Goal: Information Seeking & Learning: Learn about a topic

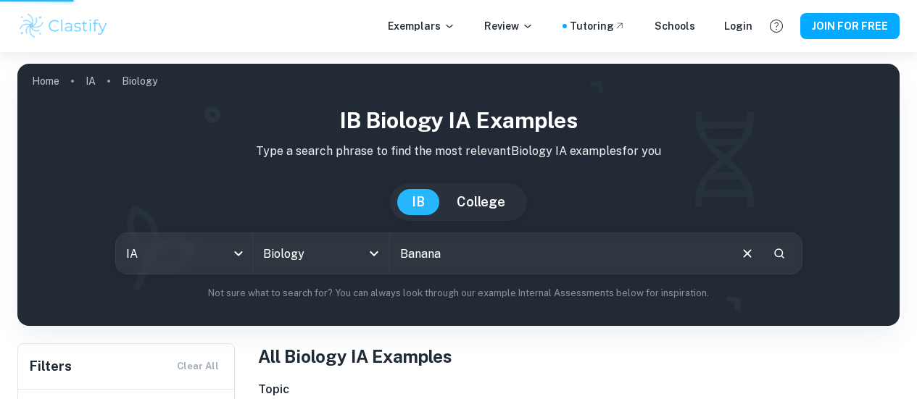
click at [491, 257] on input "Banana" at bounding box center [559, 253] width 338 height 41
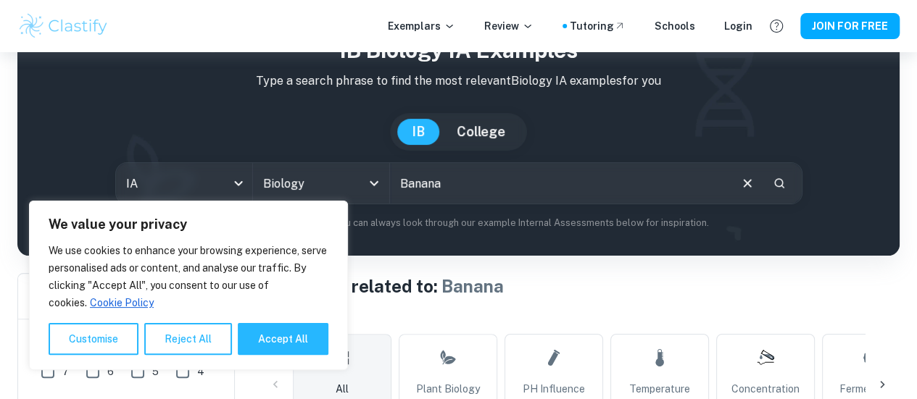
scroll to position [150, 0]
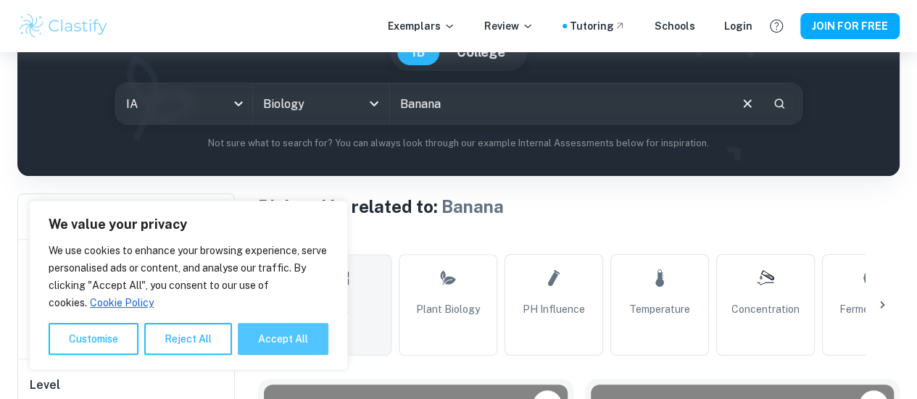
click at [300, 330] on button "Accept All" at bounding box center [283, 339] width 91 height 32
checkbox input "true"
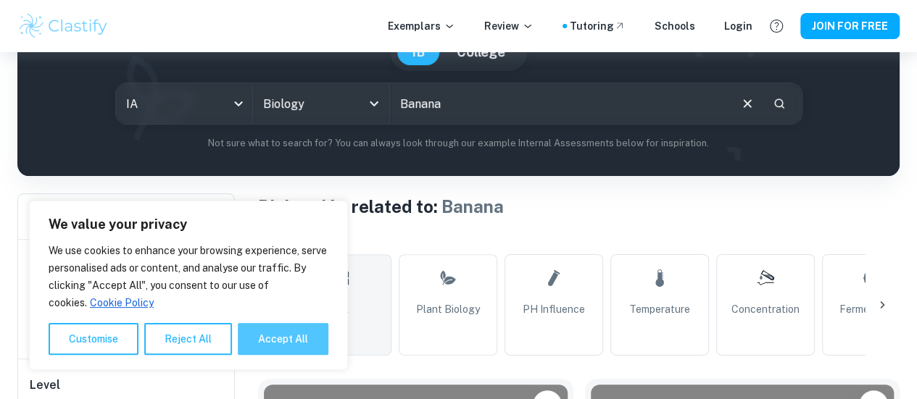
checkbox input "true"
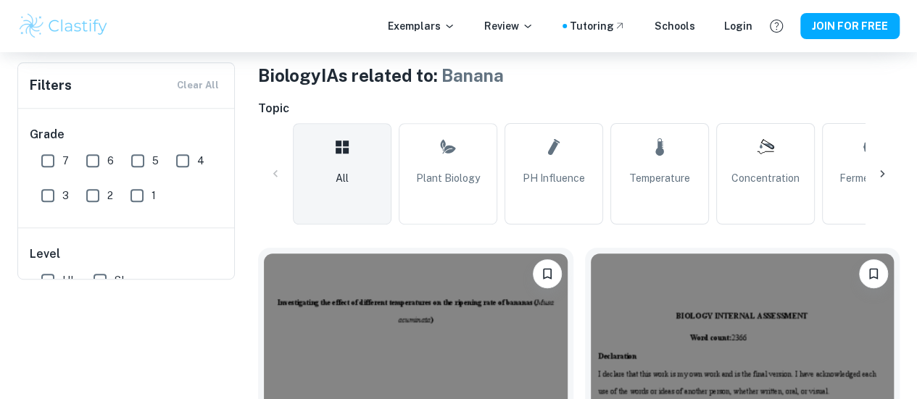
scroll to position [0, 0]
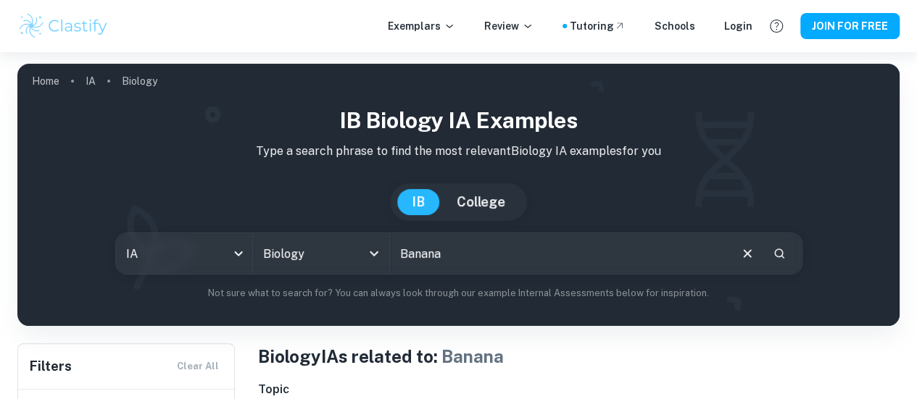
click at [429, 259] on input "Banana" at bounding box center [559, 253] width 338 height 41
type input "V"
click at [481, 257] on input "[PERSON_NAME]'" at bounding box center [559, 253] width 338 height 41
type input "[PERSON_NAME]"
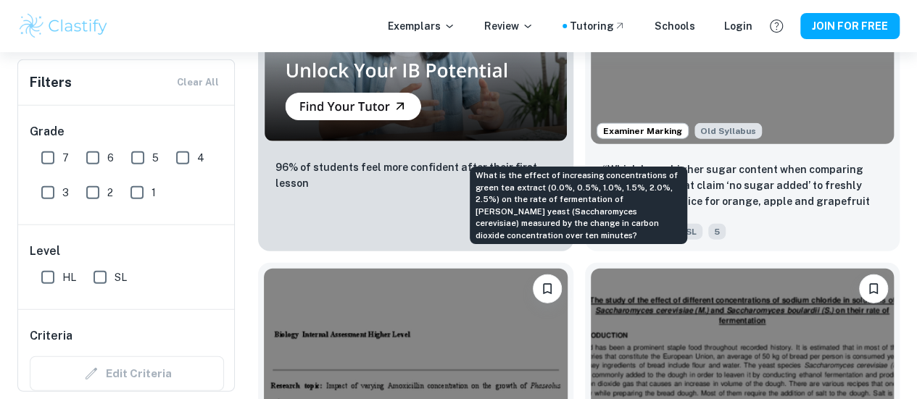
scroll to position [1775, 0]
